Goal: Information Seeking & Learning: Learn about a topic

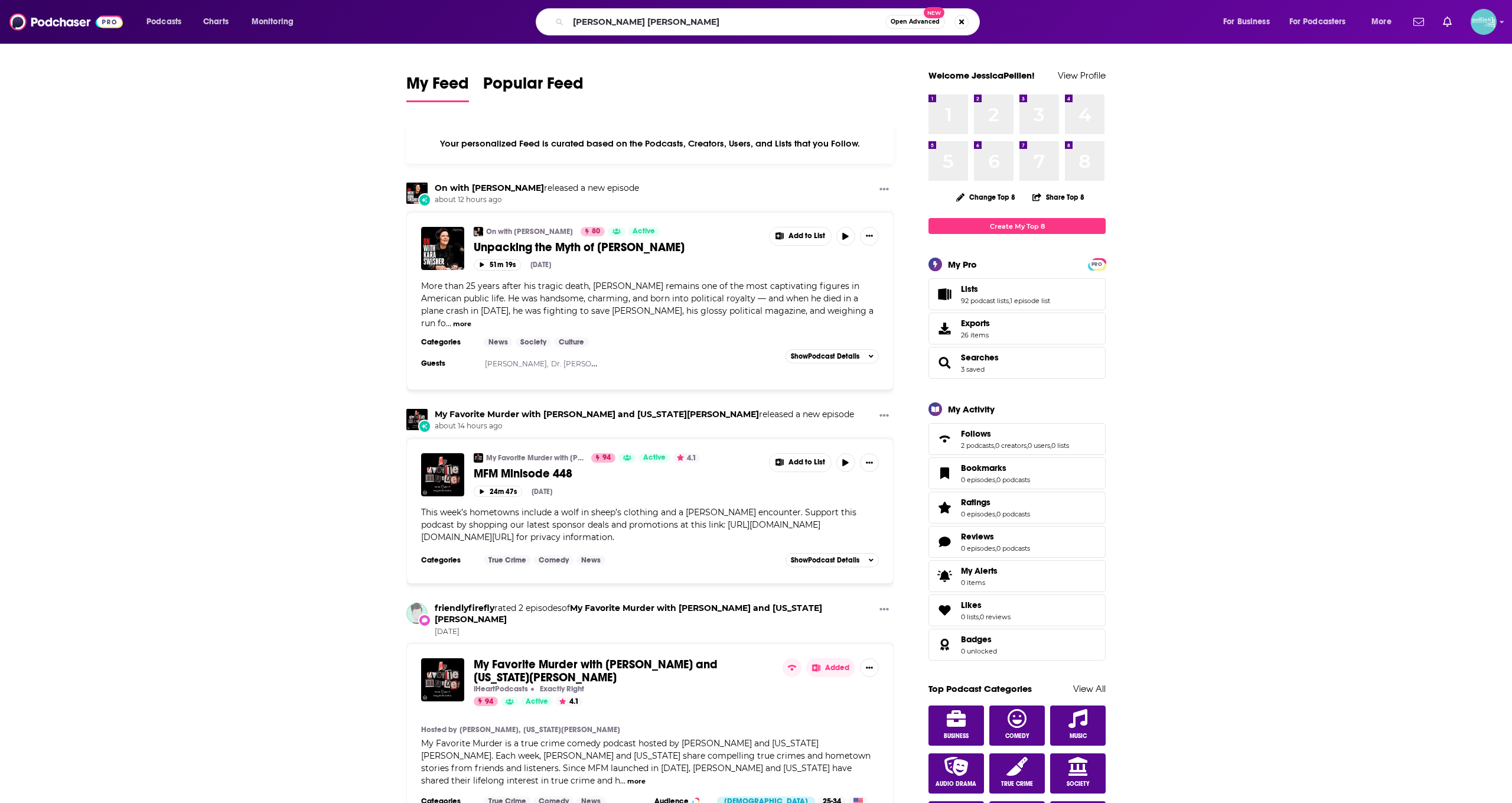
type input "[PERSON_NAME] [PERSON_NAME]"
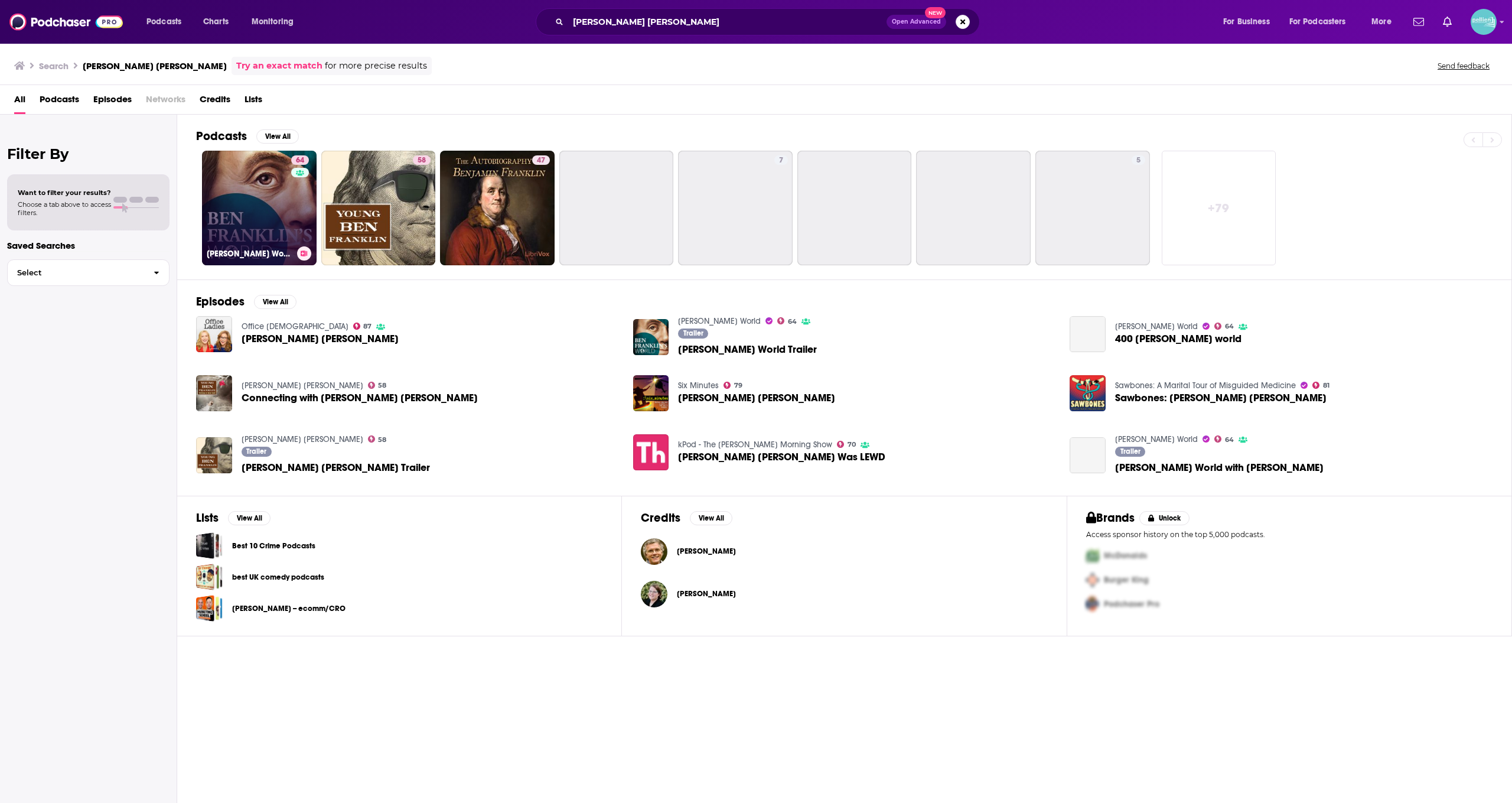
click at [290, 223] on link "64 [PERSON_NAME] World" at bounding box center [259, 208] width 114 height 114
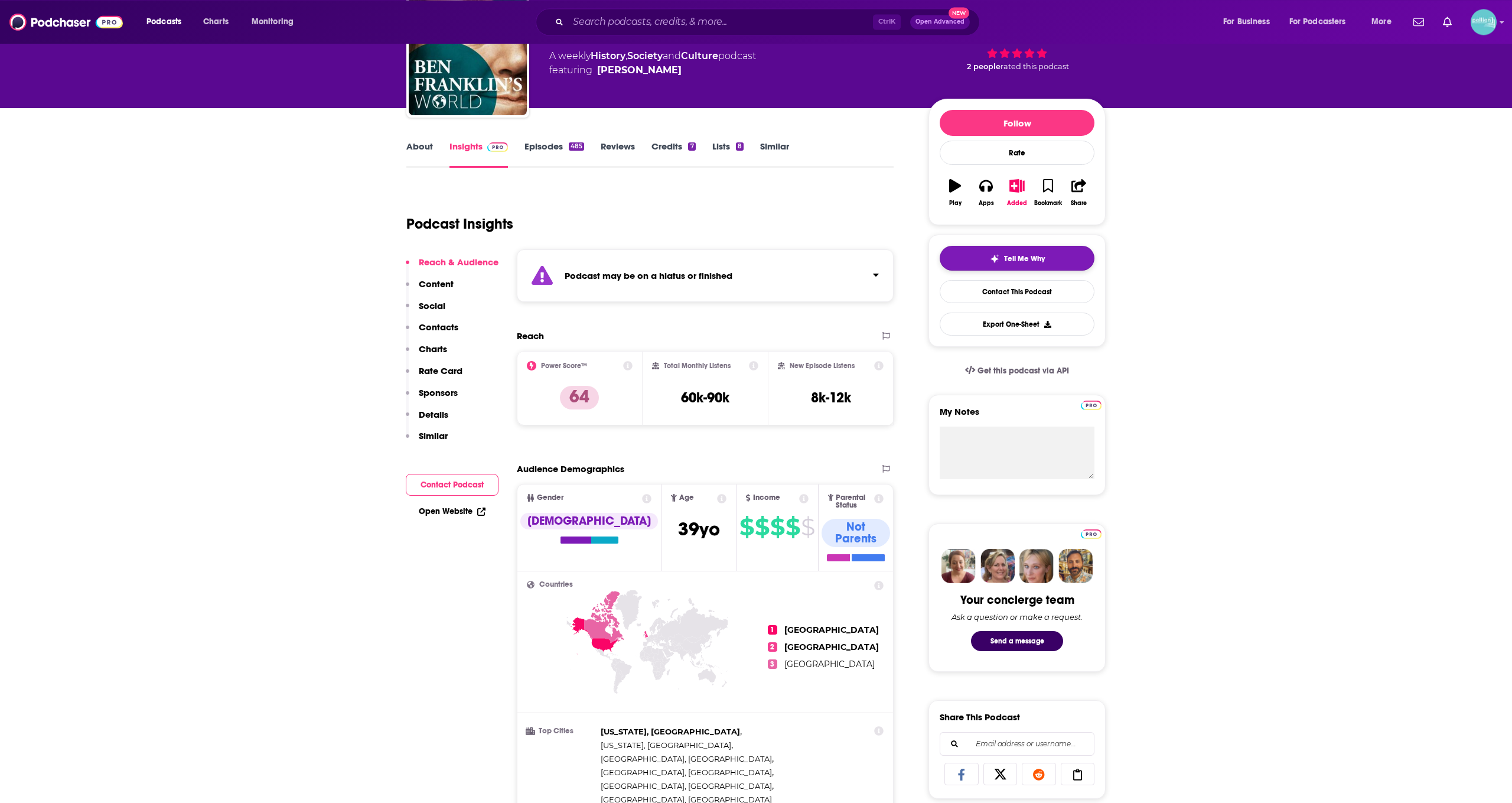
scroll to position [365, 0]
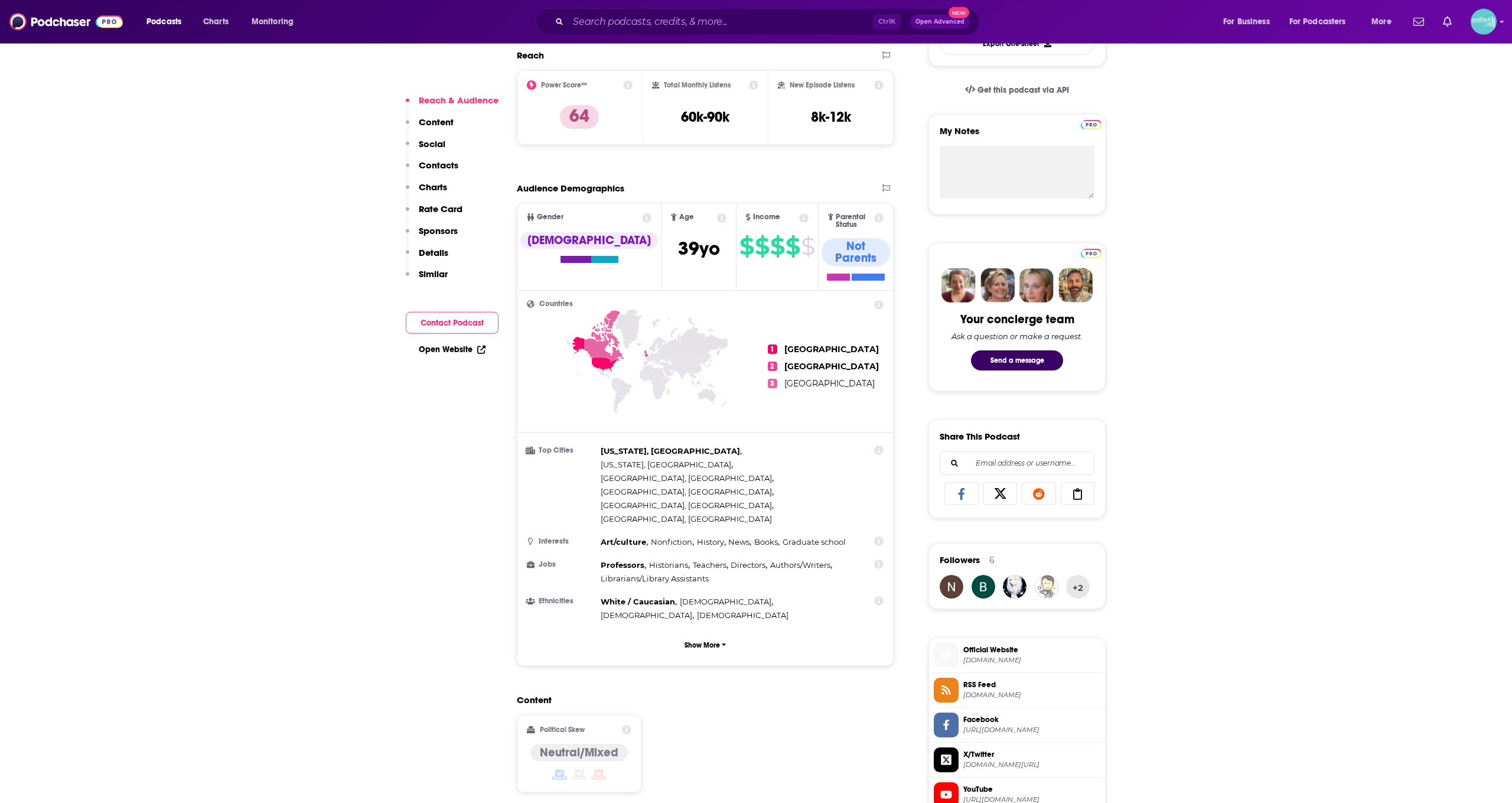
click at [1004, 645] on span "Official Website" at bounding box center [1032, 649] width 137 height 11
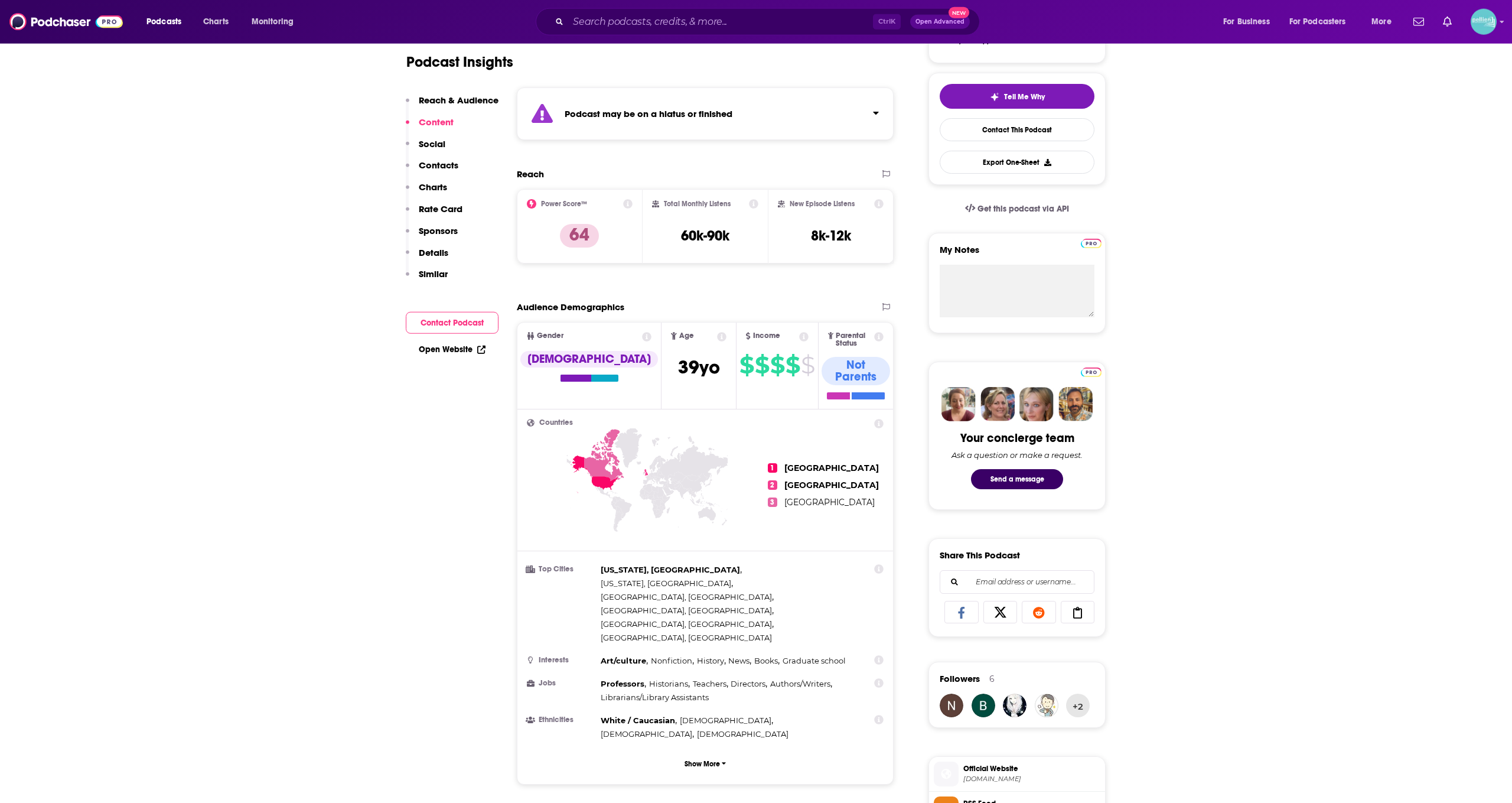
scroll to position [0, 0]
